Goal: Find specific page/section

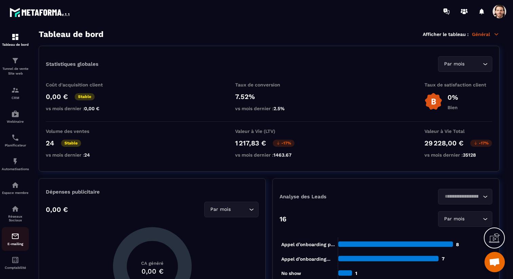
click at [15, 239] on img at bounding box center [15, 236] width 8 height 8
